Goal: Task Accomplishment & Management: Use online tool/utility

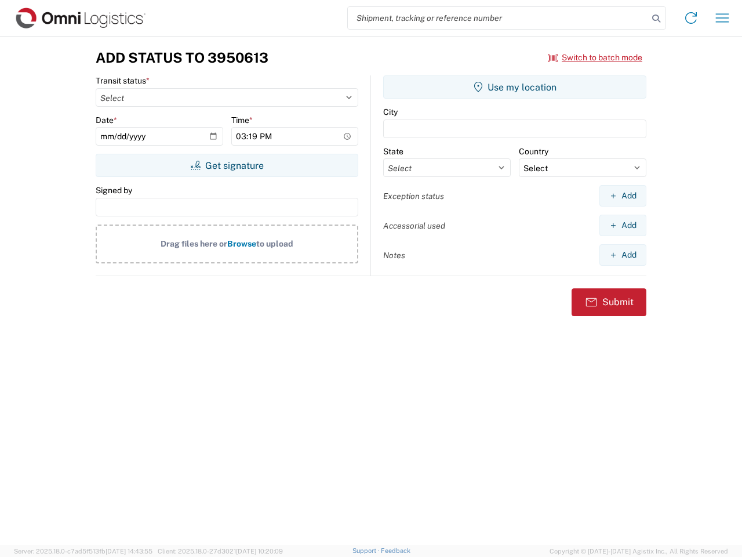
click at [498, 18] on input "search" at bounding box center [498, 18] width 300 height 22
click at [656, 19] on icon at bounding box center [656, 18] width 16 height 16
click at [691, 18] on icon at bounding box center [691, 18] width 19 height 19
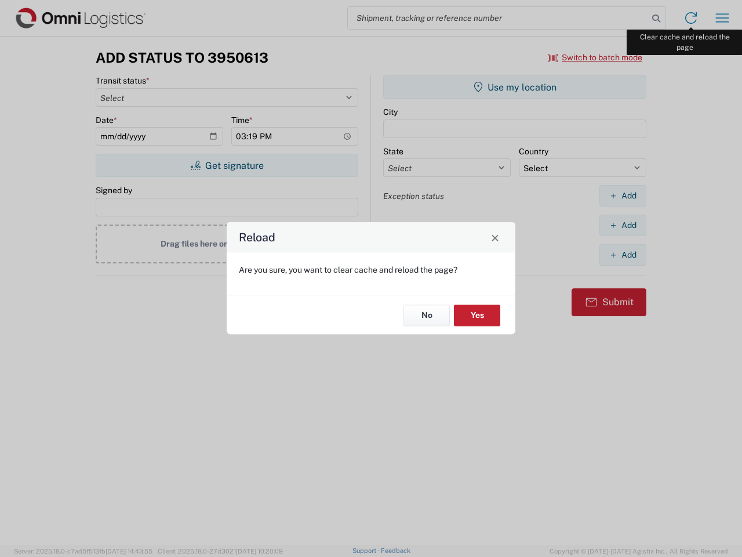
click at [723, 18] on div "Reload Are you sure, you want to clear cache and reload the page? No Yes" at bounding box center [371, 278] width 742 height 557
click at [596, 57] on div "Reload Are you sure, you want to clear cache and reload the page? No Yes" at bounding box center [371, 278] width 742 height 557
click at [227, 165] on div "Reload Are you sure, you want to clear cache and reload the page? No Yes" at bounding box center [371, 278] width 742 height 557
click at [515, 87] on div "Reload Are you sure, you want to clear cache and reload the page? No Yes" at bounding box center [371, 278] width 742 height 557
click at [623, 195] on div "Reload Are you sure, you want to clear cache and reload the page? No Yes" at bounding box center [371, 278] width 742 height 557
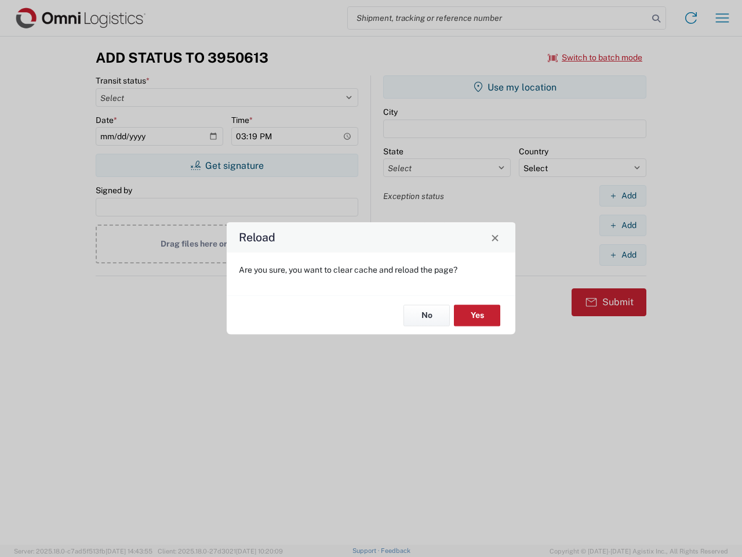
click at [623, 225] on div "Reload Are you sure, you want to clear cache and reload the page? No Yes" at bounding box center [371, 278] width 742 height 557
click at [623, 255] on div "Reload Are you sure, you want to clear cache and reload the page? No Yes" at bounding box center [371, 278] width 742 height 557
